Goal: Task Accomplishment & Management: Manage account settings

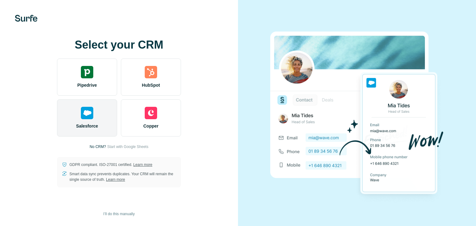
click at [104, 116] on div "Salesforce" at bounding box center [87, 117] width 60 height 37
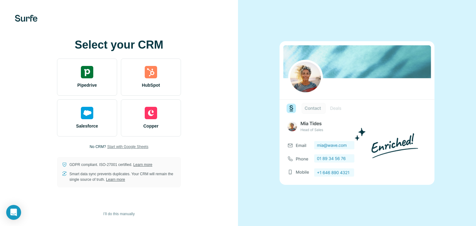
click at [114, 148] on span "Start with Google Sheets" at bounding box center [127, 147] width 41 height 6
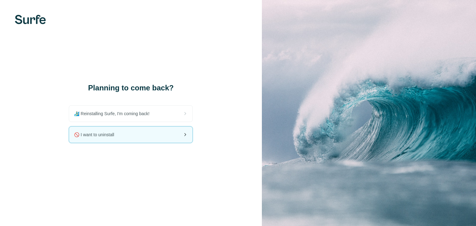
click at [126, 133] on div "🚫 I want to uninstall" at bounding box center [130, 135] width 123 height 16
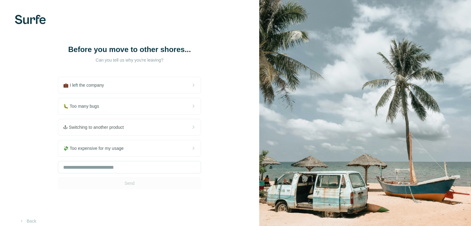
click at [126, 133] on div "🕹 Switching to another product" at bounding box center [129, 127] width 142 height 16
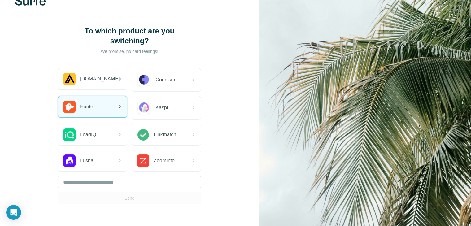
scroll to position [19, 0]
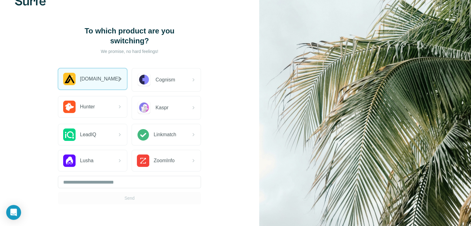
click at [102, 72] on div "[DOMAIN_NAME]" at bounding box center [92, 78] width 69 height 21
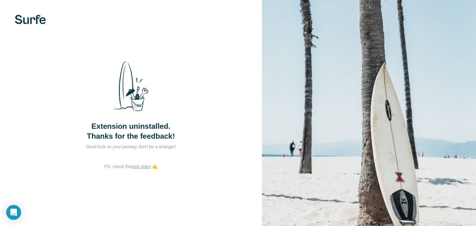
click at [102, 72] on div "Extension uninstalled. Thanks for the feedback!" at bounding box center [131, 98] width 124 height 85
